Goal: Transaction & Acquisition: Purchase product/service

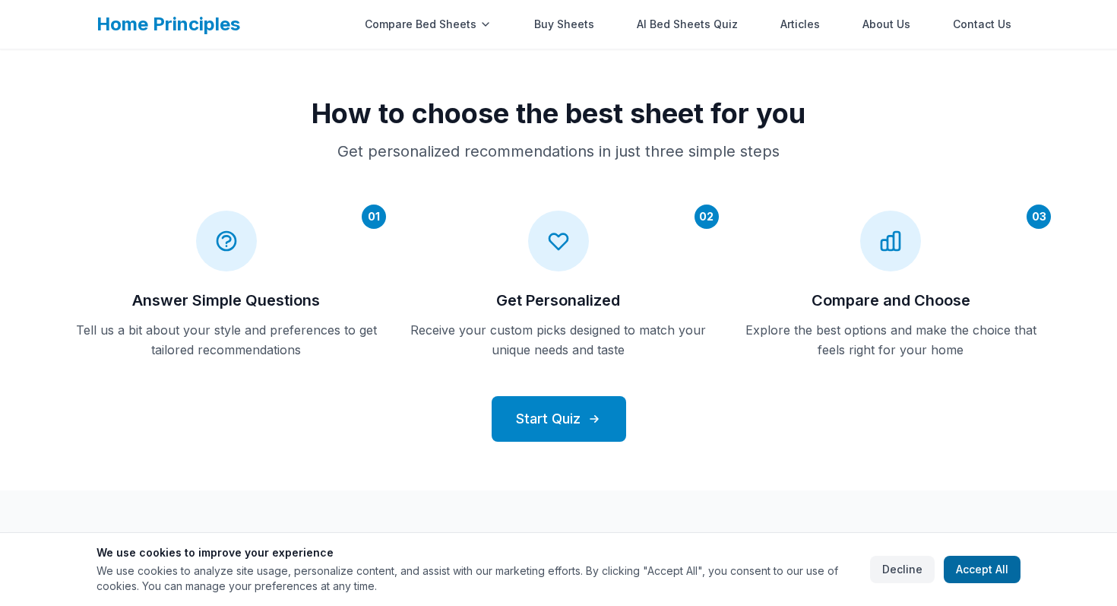
click at [989, 565] on button "Accept All" at bounding box center [982, 569] width 77 height 27
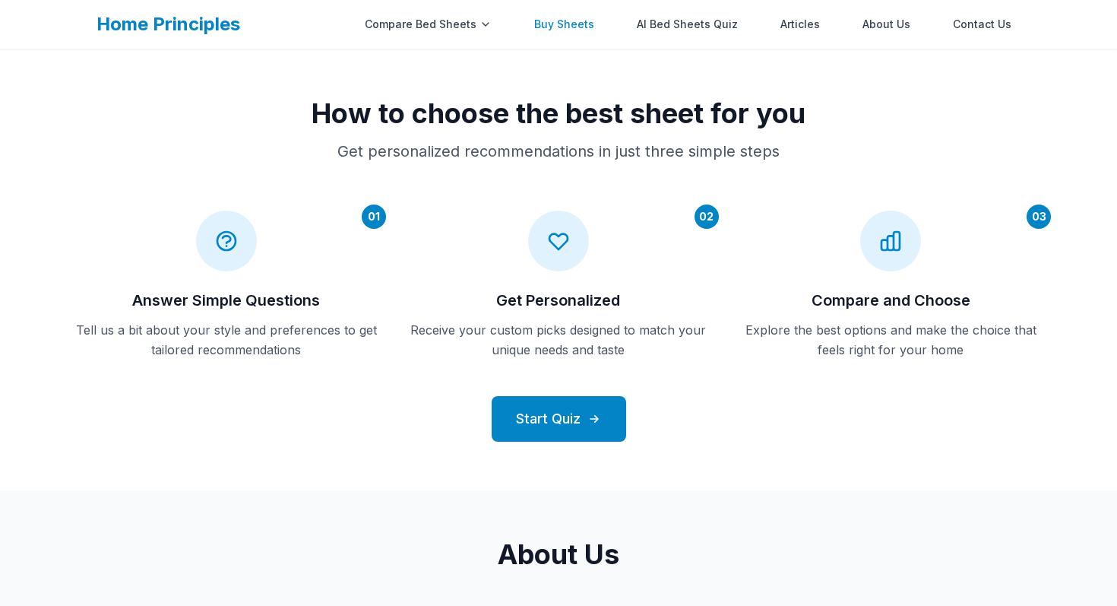
click at [583, 30] on link "Buy Sheets" at bounding box center [564, 24] width 78 height 30
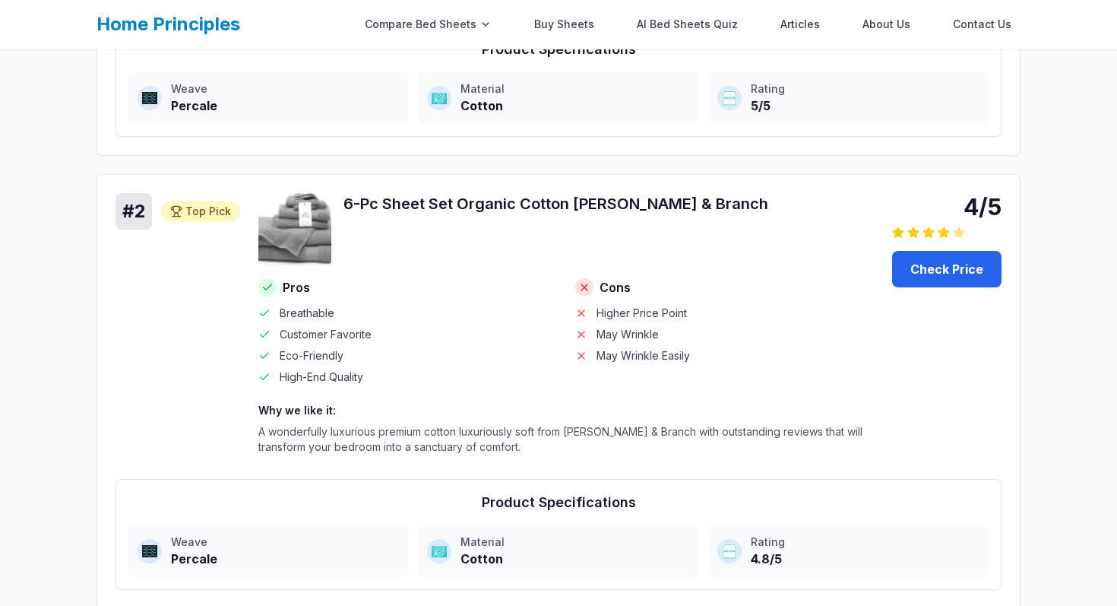
scroll to position [673, 0]
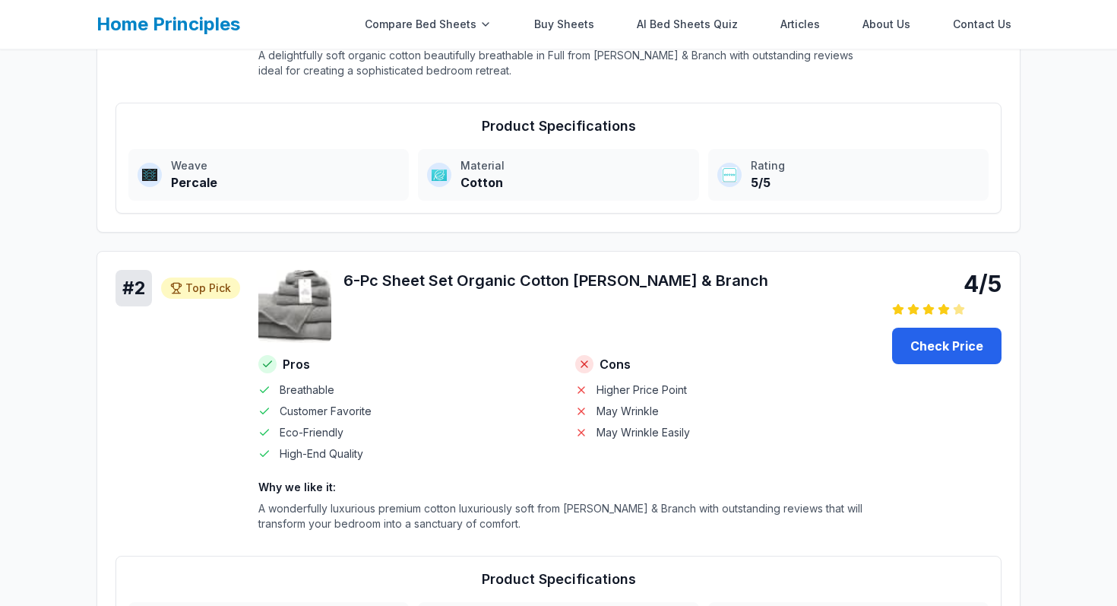
click at [475, 287] on h3 "6-Pc Sheet Set Organic Cotton [PERSON_NAME] & Branch" at bounding box center [608, 280] width 530 height 21
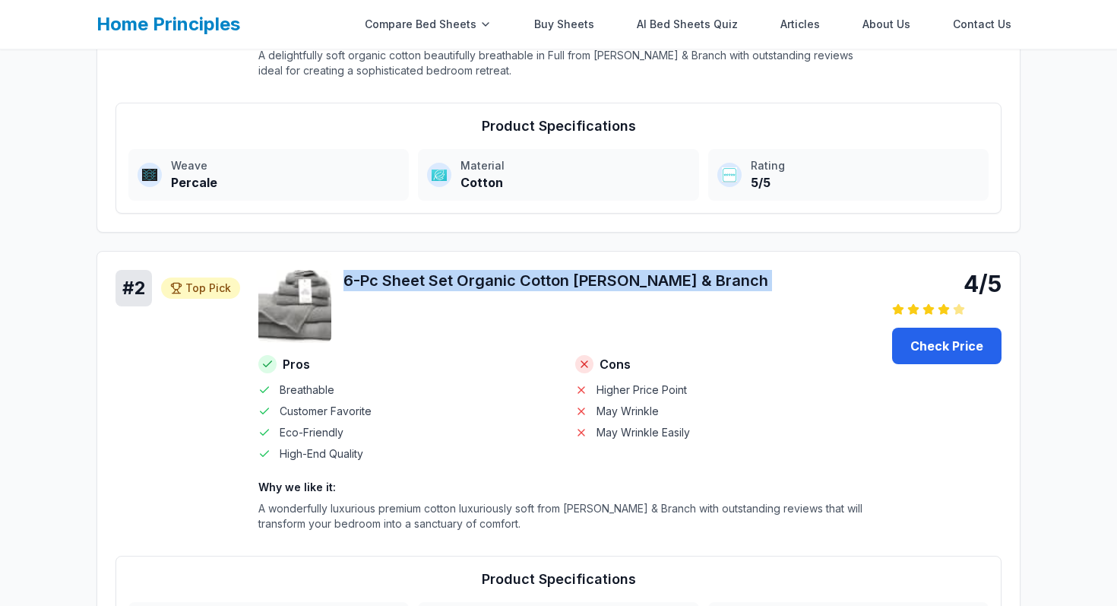
click at [475, 287] on h3 "6-Pc Sheet Set Organic Cotton [PERSON_NAME] & Branch" at bounding box center [608, 280] width 530 height 21
copy div "6-Pc Sheet Set Organic Cotton [PERSON_NAME] & Branch"
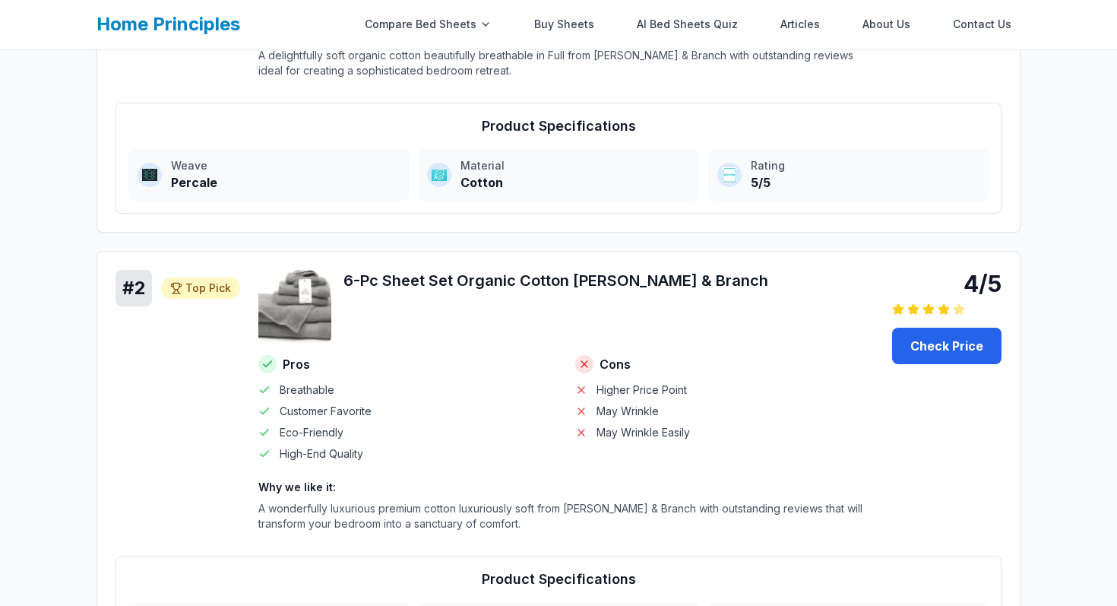
click at [777, 402] on ul "Higher Price Point May Wrinkle May Wrinkle Easily" at bounding box center [724, 411] width 299 height 58
